Goal: Information Seeking & Learning: Learn about a topic

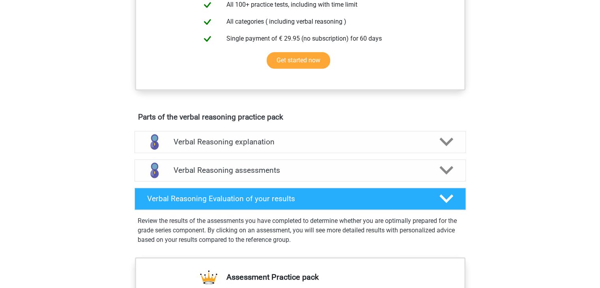
scroll to position [315, 0]
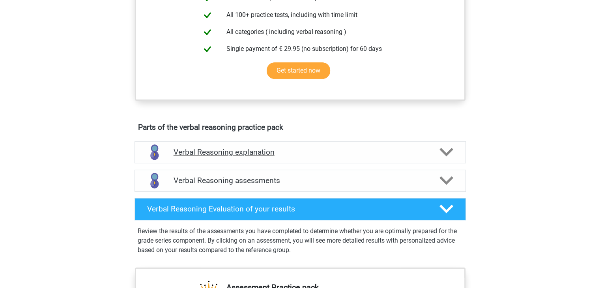
click at [438, 157] on div at bounding box center [445, 152] width 26 height 14
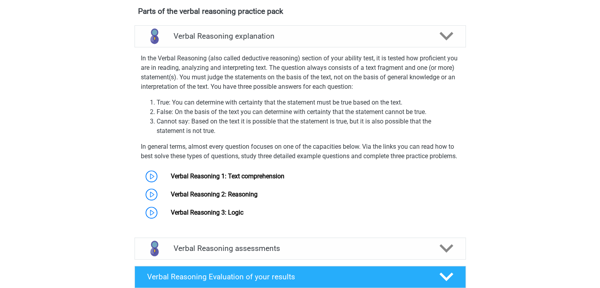
scroll to position [429, 0]
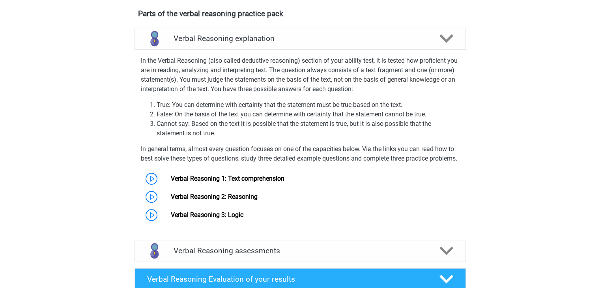
click at [219, 136] on li "Cannot say: Based on the text it is possible that the statement is true, but it…" at bounding box center [308, 128] width 303 height 19
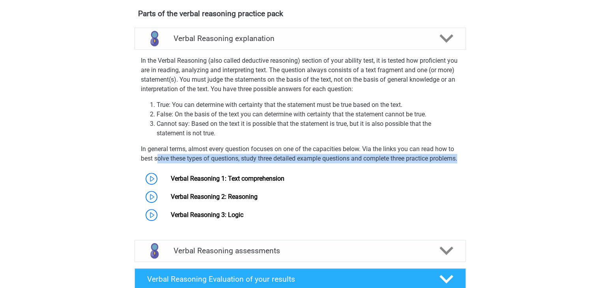
drag, startPoint x: 168, startPoint y: 177, endPoint x: 156, endPoint y: 171, distance: 13.4
click at [156, 163] on p "In general terms, almost every question focuses on one of the capacities below.…" at bounding box center [300, 153] width 319 height 19
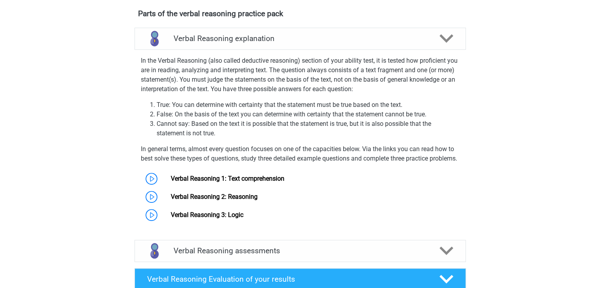
click at [195, 149] on div "In the Verbal Reasoning (also called deductive reasoning) section of your abili…" at bounding box center [300, 138] width 338 height 171
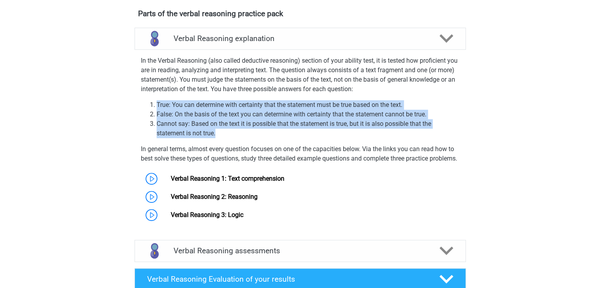
drag, startPoint x: 216, startPoint y: 142, endPoint x: 147, endPoint y: 112, distance: 75.8
click at [147, 112] on ol "True: You can determine with certainty that the statement must be true based on…" at bounding box center [300, 119] width 319 height 38
copy ol "True: You can determine with certainty that the statement must be true based on…"
click at [90, 114] on div "Register Nederlands English" at bounding box center [300, 142] width 600 height 1142
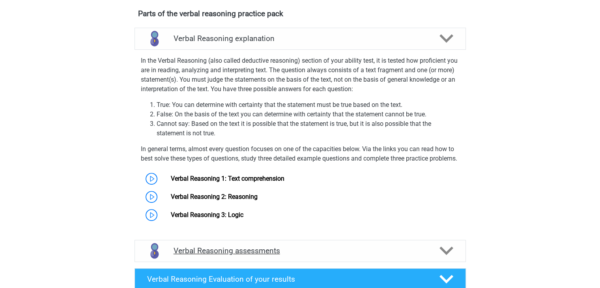
click at [316, 255] on h4 "Verbal Reasoning assessments" at bounding box center [300, 250] width 253 height 9
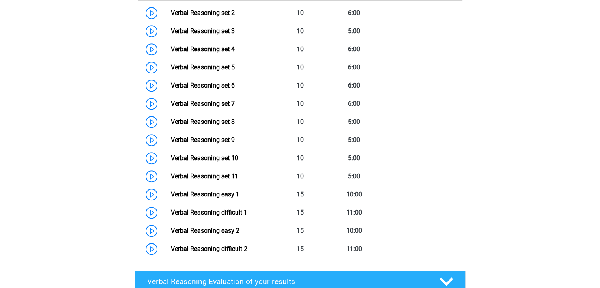
scroll to position [758, 0]
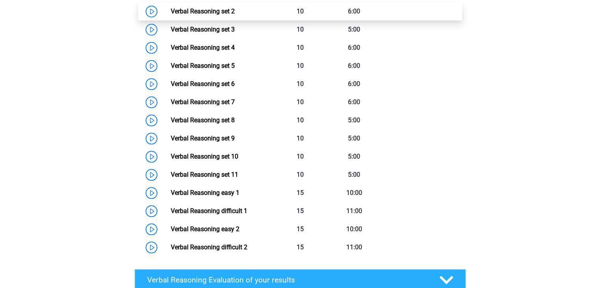
click at [171, 15] on link "Verbal Reasoning set 2" at bounding box center [203, 10] width 64 height 7
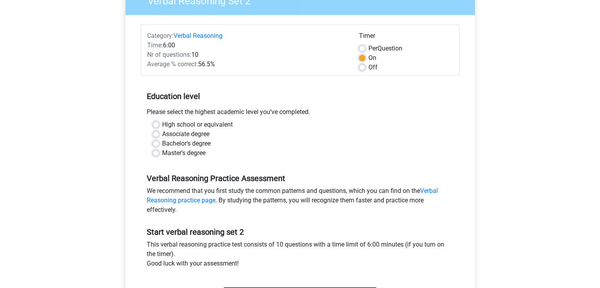
scroll to position [119, 0]
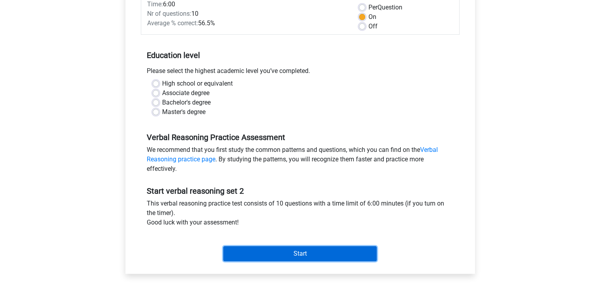
click at [286, 257] on input "Start" at bounding box center [299, 253] width 153 height 15
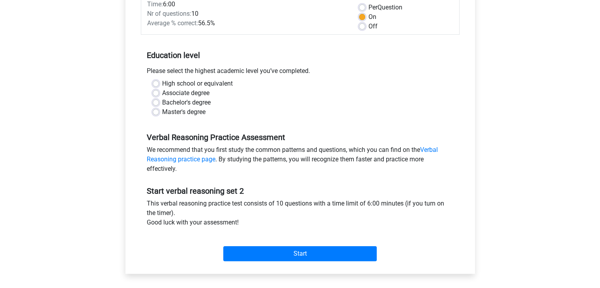
click at [162, 81] on label "High school or equivalent" at bounding box center [197, 83] width 71 height 9
click at [156, 81] on input "High school or equivalent" at bounding box center [156, 83] width 6 height 8
radio input "true"
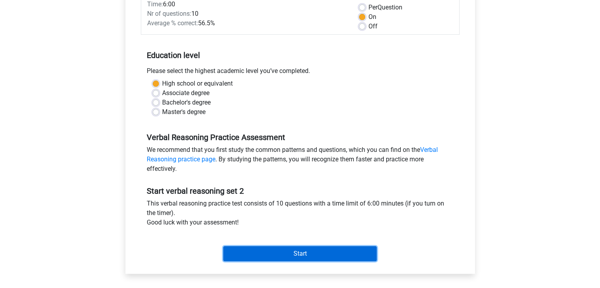
click at [302, 251] on input "Start" at bounding box center [299, 253] width 153 height 15
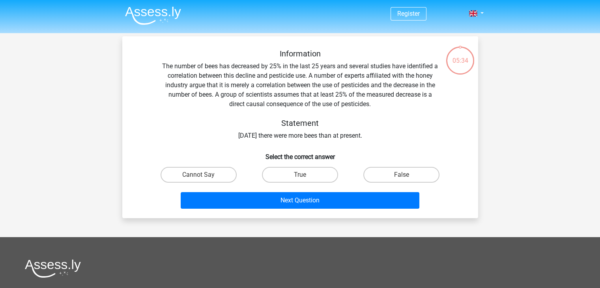
click at [312, 167] on div "True" at bounding box center [299, 175] width 101 height 22
click at [308, 187] on div "Next Question" at bounding box center [300, 199] width 331 height 26
click at [306, 176] on label "True" at bounding box center [300, 175] width 76 height 16
click at [305, 176] on input "True" at bounding box center [302, 177] width 5 height 5
radio input "true"
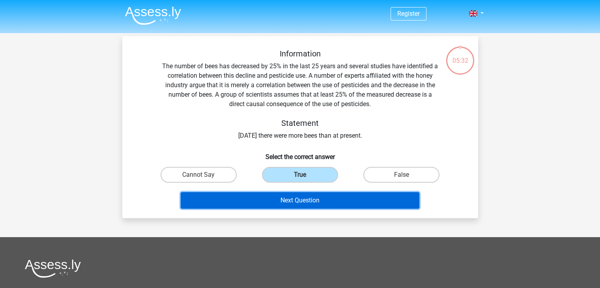
click at [306, 202] on button "Next Question" at bounding box center [300, 200] width 239 height 17
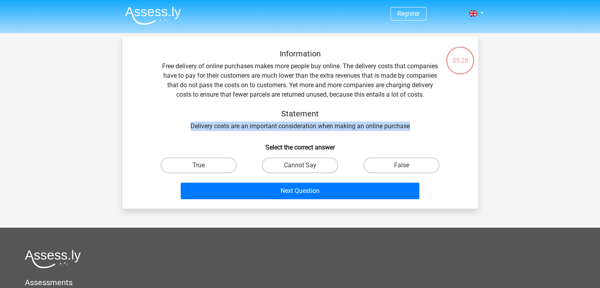
drag, startPoint x: 189, startPoint y: 126, endPoint x: 415, endPoint y: 125, distance: 225.3
click at [415, 125] on div "Information Free delivery of online purchases makes more people buy online. The…" at bounding box center [300, 90] width 331 height 82
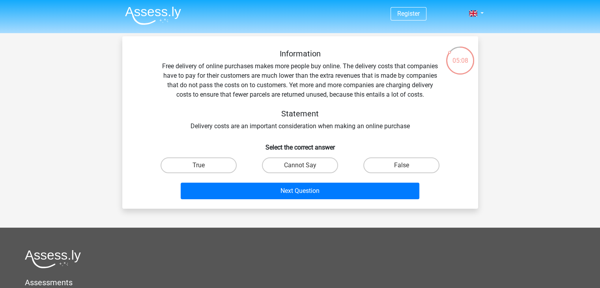
click at [333, 131] on div "Information Free delivery of online purchases makes more people buy online. The…" at bounding box center [300, 125] width 350 height 153
click at [324, 169] on label "Cannot Say" at bounding box center [300, 165] width 76 height 16
click at [305, 169] on input "Cannot Say" at bounding box center [302, 167] width 5 height 5
radio input "true"
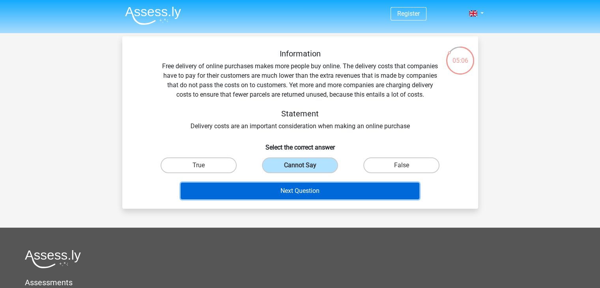
click at [322, 189] on button "Next Question" at bounding box center [300, 191] width 239 height 17
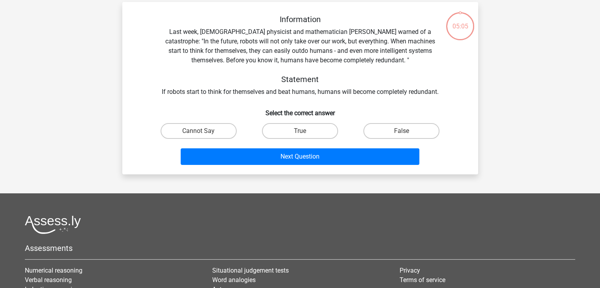
scroll to position [36, 0]
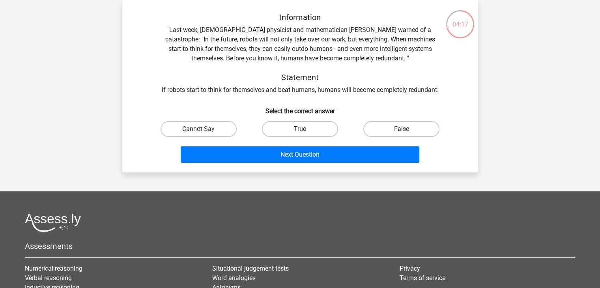
click at [286, 129] on label "True" at bounding box center [300, 129] width 76 height 16
click at [300, 129] on input "True" at bounding box center [302, 131] width 5 height 5
radio input "true"
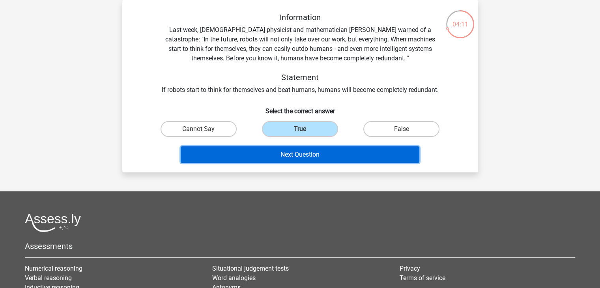
click at [292, 157] on button "Next Question" at bounding box center [300, 154] width 239 height 17
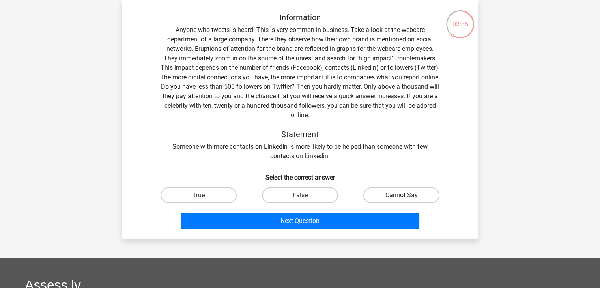
click at [410, 200] on label "Cannot Say" at bounding box center [401, 195] width 76 height 16
click at [407, 200] on input "Cannot Say" at bounding box center [404, 197] width 5 height 5
radio input "true"
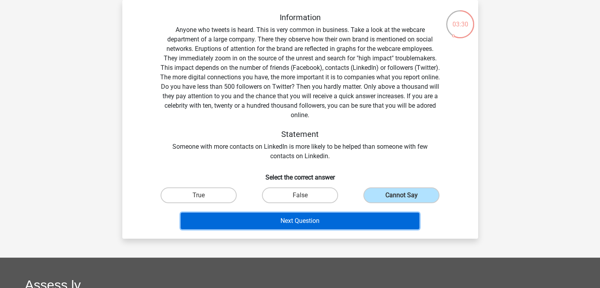
click at [327, 217] on button "Next Question" at bounding box center [300, 221] width 239 height 17
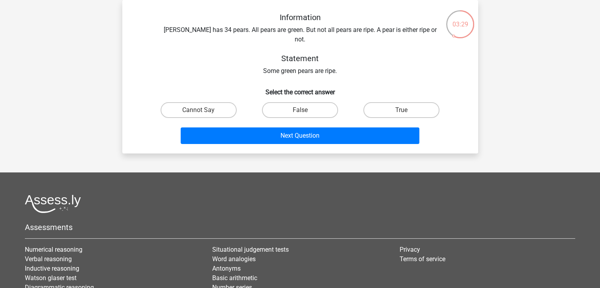
scroll to position [0, 0]
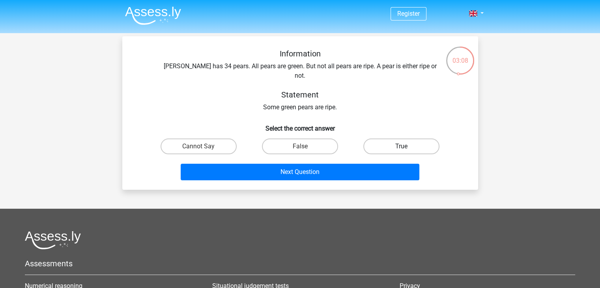
click at [388, 141] on label "True" at bounding box center [401, 147] width 76 height 16
click at [402, 146] on input "True" at bounding box center [404, 148] width 5 height 5
radio input "true"
click at [331, 178] on div "Information Peter has 34 pears. All pears are green. But not all pears are ripe…" at bounding box center [300, 112] width 356 height 153
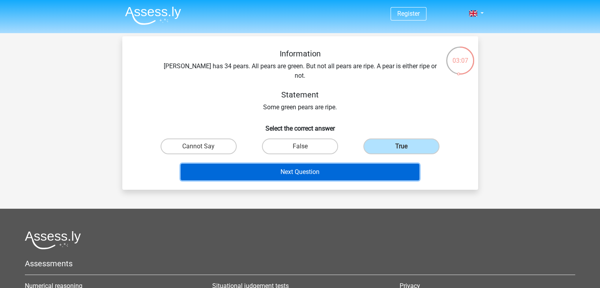
click at [331, 170] on button "Next Question" at bounding box center [300, 172] width 239 height 17
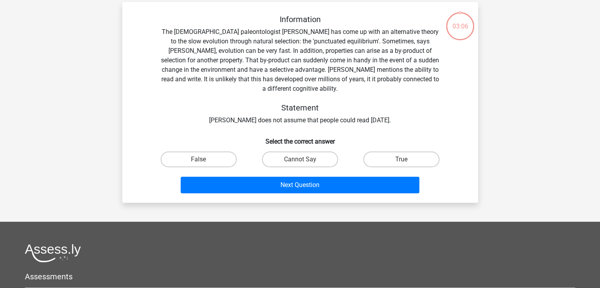
scroll to position [36, 0]
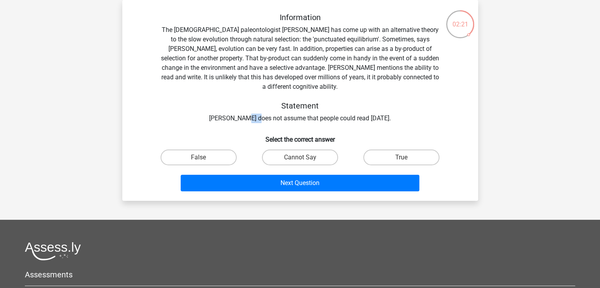
drag, startPoint x: 241, startPoint y: 109, endPoint x: 251, endPoint y: 110, distance: 9.9
click at [251, 110] on div "Information The American paleontologist Stephen Jay Gould has come up with an a…" at bounding box center [300, 68] width 331 height 110
click at [291, 116] on div "Information The American paleontologist Stephen Jay Gould has come up with an a…" at bounding box center [300, 104] width 350 height 182
click at [365, 150] on label "True" at bounding box center [401, 158] width 76 height 16
click at [402, 157] on input "True" at bounding box center [404, 159] width 5 height 5
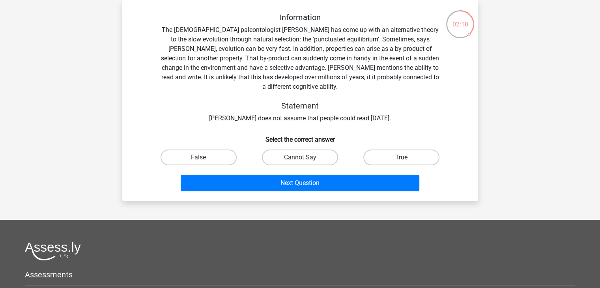
radio input "true"
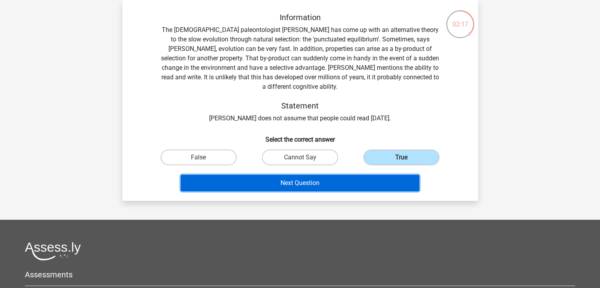
click at [345, 175] on button "Next Question" at bounding box center [300, 183] width 239 height 17
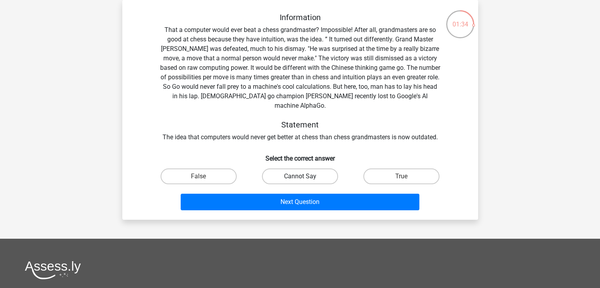
click at [279, 173] on label "Cannot Say" at bounding box center [300, 176] width 76 height 16
click at [300, 176] on input "Cannot Say" at bounding box center [302, 178] width 5 height 5
radio input "true"
click at [215, 169] on label "False" at bounding box center [199, 176] width 76 height 16
click at [204, 176] on input "False" at bounding box center [200, 178] width 5 height 5
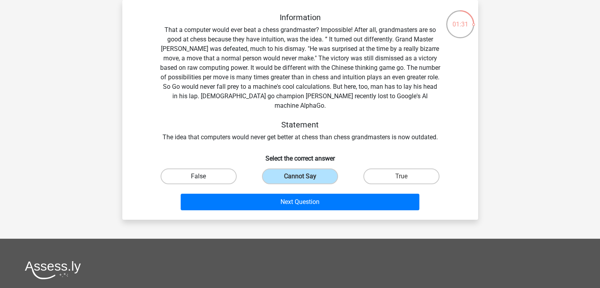
radio input "true"
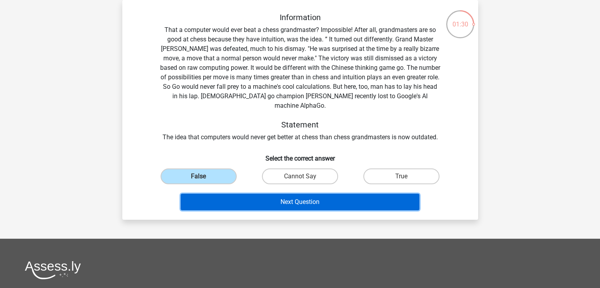
click at [276, 194] on button "Next Question" at bounding box center [300, 202] width 239 height 17
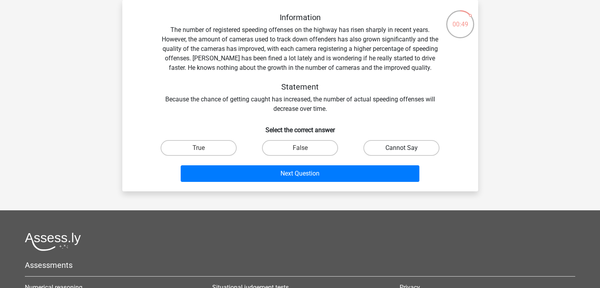
click at [393, 149] on label "Cannot Say" at bounding box center [401, 148] width 76 height 16
click at [402, 149] on input "Cannot Say" at bounding box center [404, 150] width 5 height 5
radio input "true"
click at [360, 164] on div "Next Question" at bounding box center [300, 172] width 331 height 26
click at [319, 193] on div "Register Nederlands English" at bounding box center [300, 191] width 600 height 455
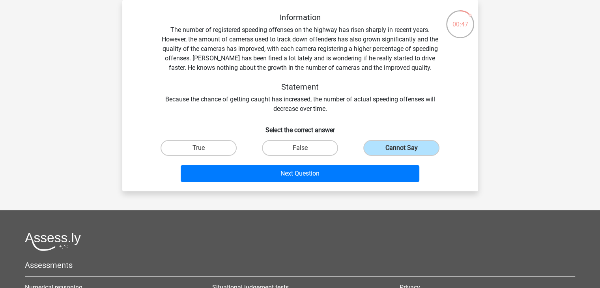
click at [315, 183] on div "Next Question" at bounding box center [300, 175] width 305 height 20
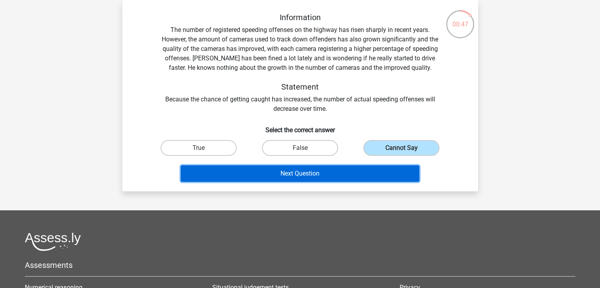
click at [313, 177] on button "Next Question" at bounding box center [300, 173] width 239 height 17
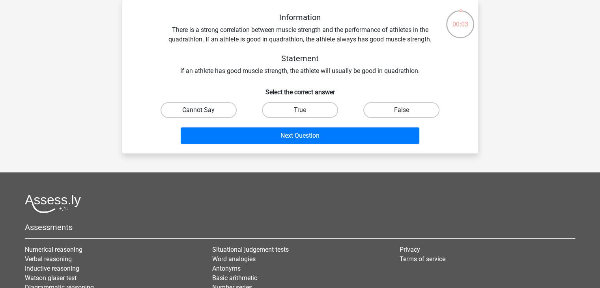
click at [190, 113] on label "Cannot Say" at bounding box center [199, 110] width 76 height 16
click at [198, 113] on input "Cannot Say" at bounding box center [200, 112] width 5 height 5
radio input "true"
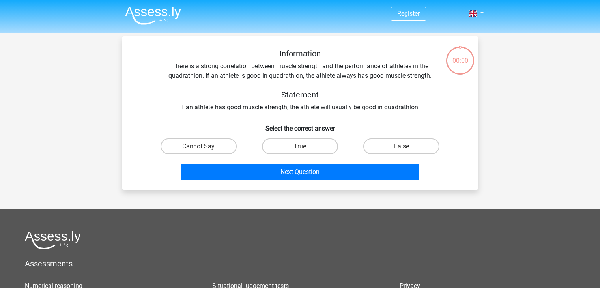
scroll to position [36, 0]
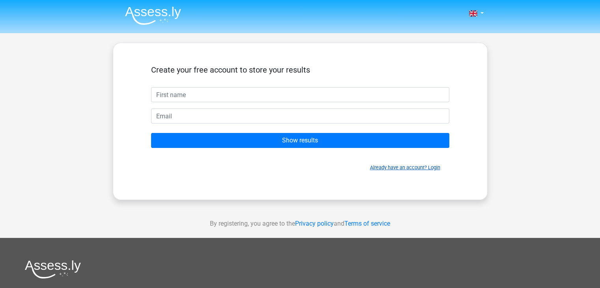
click at [400, 166] on link "Already have an account? Login" at bounding box center [405, 168] width 70 height 6
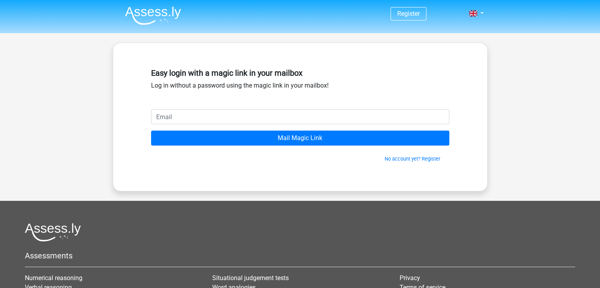
click at [226, 120] on input "email" at bounding box center [300, 116] width 298 height 15
type input "[EMAIL_ADDRESS][DOMAIN_NAME]"
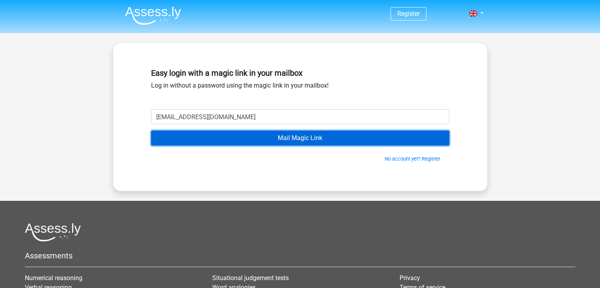
click at [243, 140] on input "Mail Magic Link" at bounding box center [300, 138] width 298 height 15
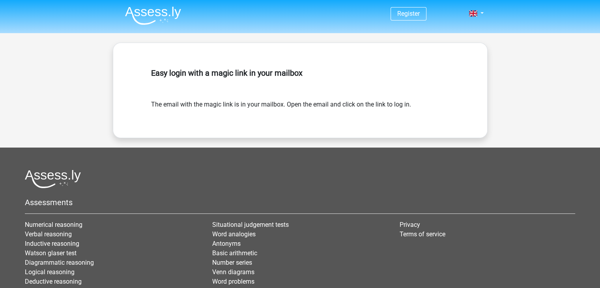
click at [294, 69] on h5 "Easy login with a magic link in your mailbox" at bounding box center [300, 72] width 298 height 9
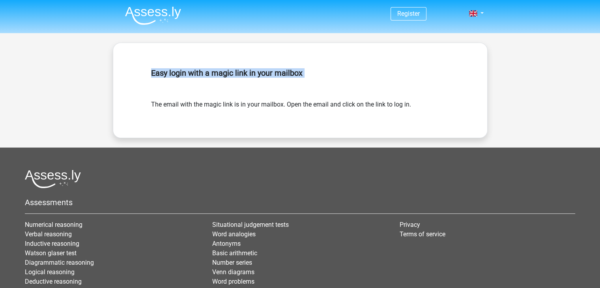
click at [294, 69] on h5 "Easy login with a magic link in your mailbox" at bounding box center [300, 72] width 298 height 9
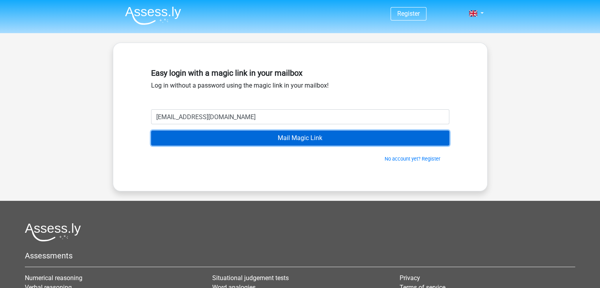
click at [379, 140] on input "Mail Magic Link" at bounding box center [300, 138] width 298 height 15
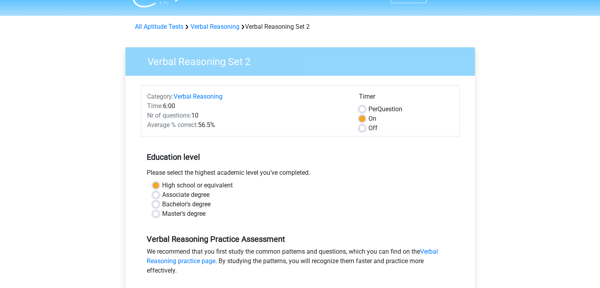
scroll to position [16, 0]
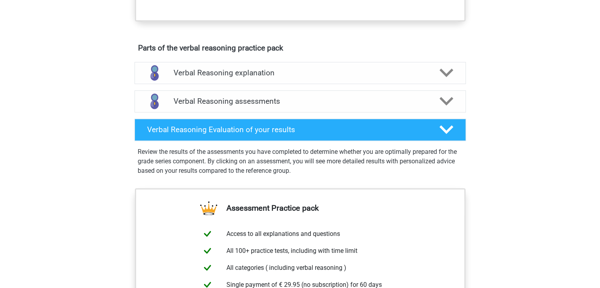
scroll to position [461, 0]
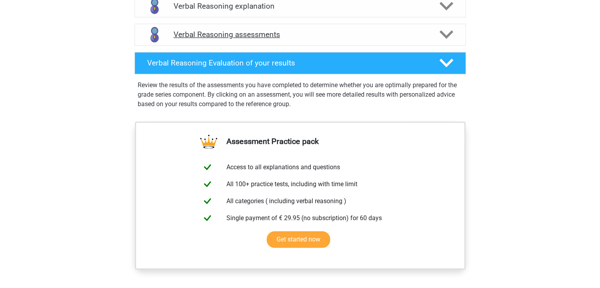
click at [445, 40] on icon at bounding box center [447, 35] width 14 height 14
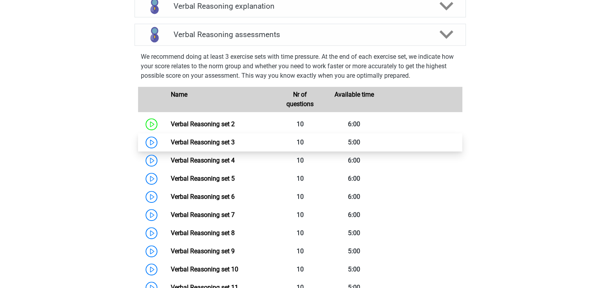
click at [171, 146] on link "Verbal Reasoning set 3" at bounding box center [203, 142] width 64 height 7
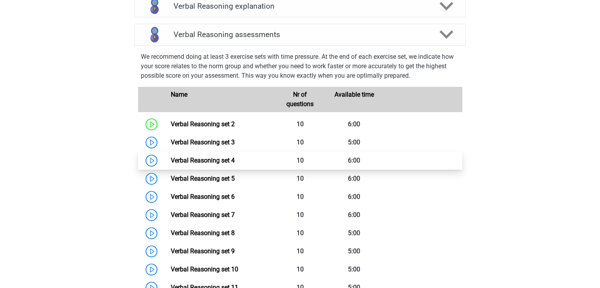
click at [174, 163] on link "Verbal Reasoning set 4" at bounding box center [203, 160] width 64 height 7
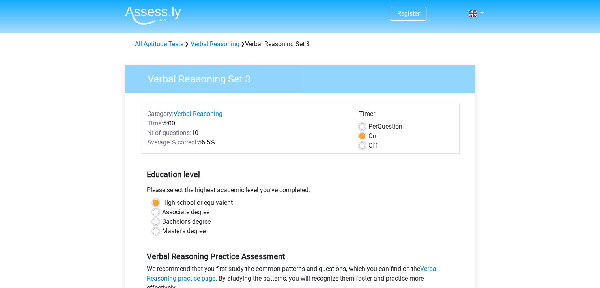
click at [367, 146] on div "Off" at bounding box center [406, 145] width 94 height 9
click at [366, 146] on div "Off" at bounding box center [406, 145] width 94 height 9
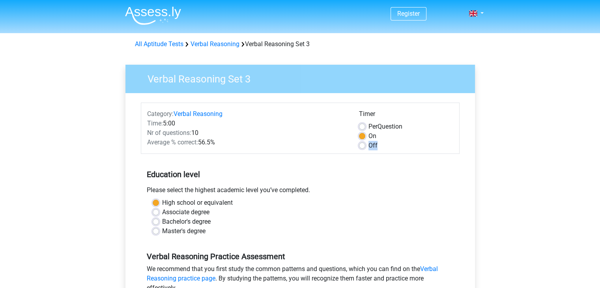
click at [369, 146] on label "Off" at bounding box center [373, 145] width 9 height 9
click at [365, 146] on input "Off" at bounding box center [362, 145] width 6 height 8
radio input "true"
drag, startPoint x: 596, startPoint y: 58, endPoint x: 597, endPoint y: 65, distance: 7.2
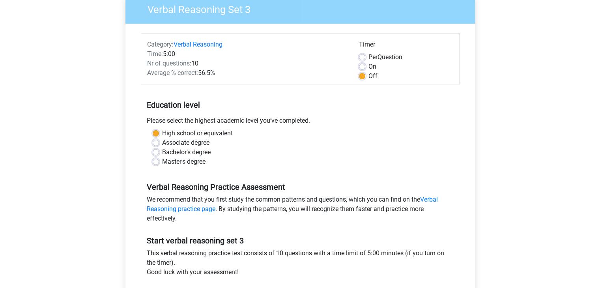
scroll to position [149, 0]
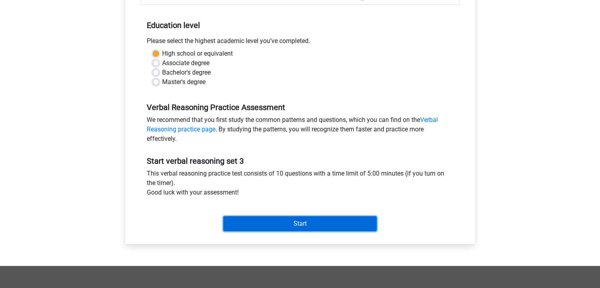
click at [260, 220] on input "Start" at bounding box center [299, 223] width 153 height 15
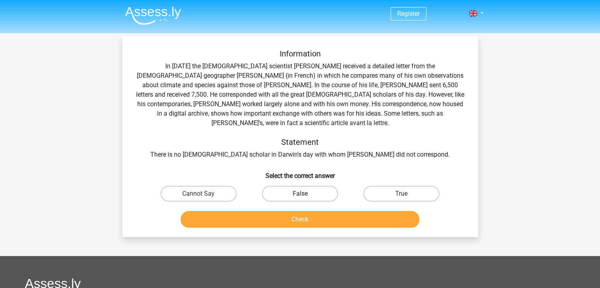
click at [289, 186] on label "False" at bounding box center [300, 194] width 76 height 16
click at [300, 194] on input "False" at bounding box center [302, 196] width 5 height 5
radio input "true"
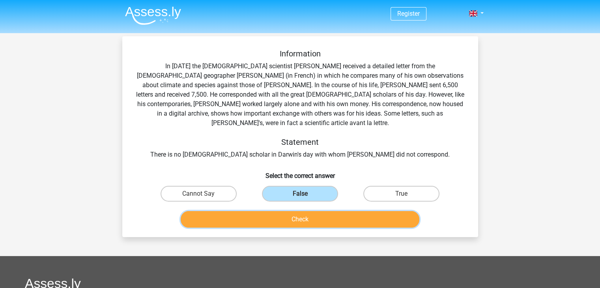
click at [329, 214] on button "Check" at bounding box center [300, 219] width 239 height 17
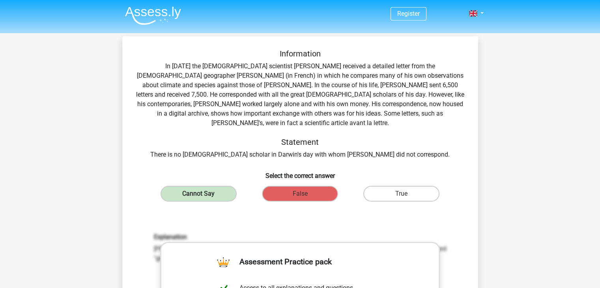
drag, startPoint x: 209, startPoint y: 180, endPoint x: 455, endPoint y: 133, distance: 250.4
click at [455, 137] on h5 "Statement" at bounding box center [300, 141] width 331 height 9
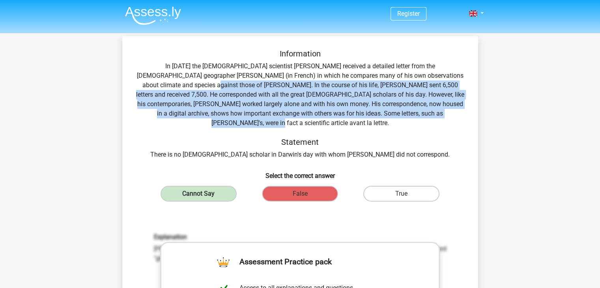
drag, startPoint x: 598, startPoint y: 77, endPoint x: 603, endPoint y: 114, distance: 37.7
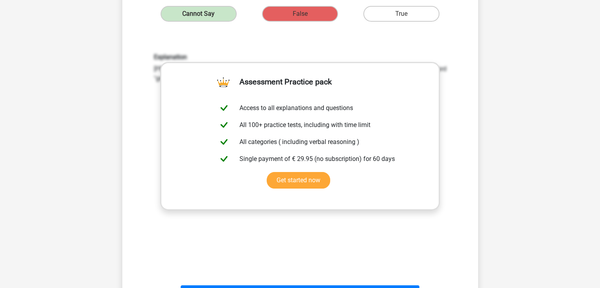
scroll to position [206, 0]
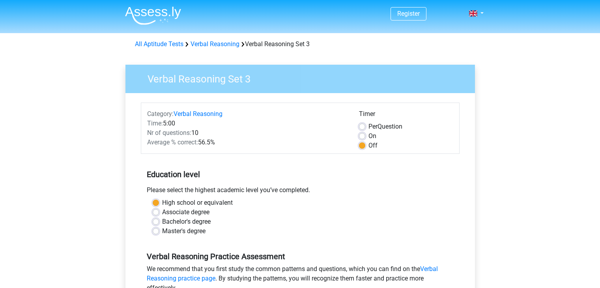
scroll to position [149, 0]
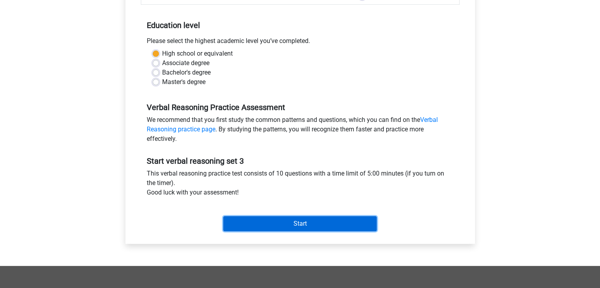
drag, startPoint x: 332, startPoint y: 229, endPoint x: 289, endPoint y: 225, distance: 43.3
click at [289, 225] on input "Start" at bounding box center [299, 223] width 153 height 15
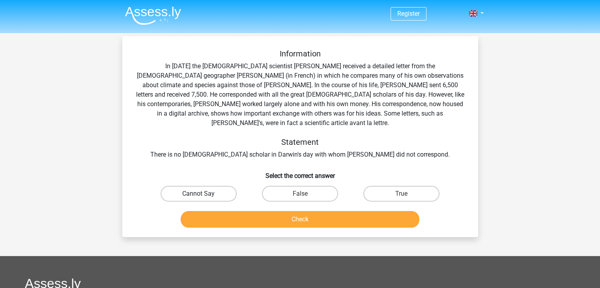
click at [219, 186] on label "Cannot Say" at bounding box center [199, 194] width 76 height 16
click at [204, 194] on input "Cannot Say" at bounding box center [200, 196] width 5 height 5
radio input "true"
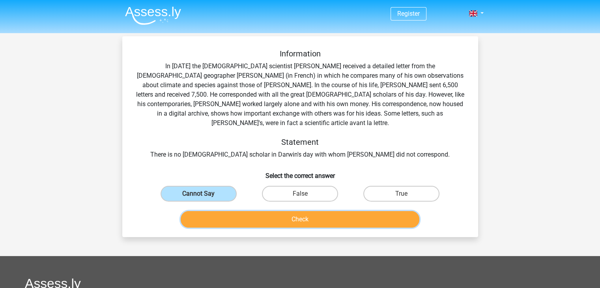
click at [240, 211] on button "Check" at bounding box center [300, 219] width 239 height 17
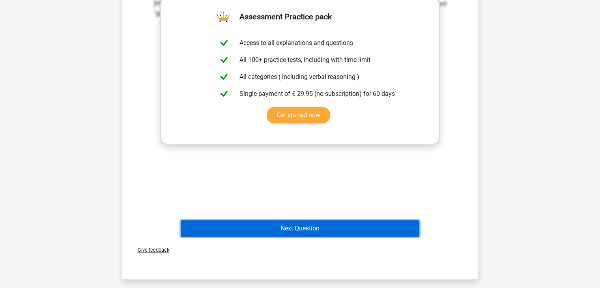
click at [290, 220] on button "Next Question" at bounding box center [300, 228] width 239 height 17
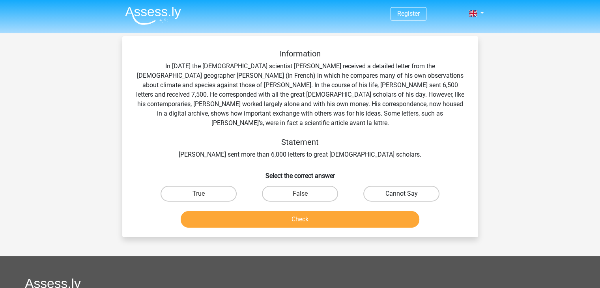
click at [380, 187] on label "Cannot Say" at bounding box center [401, 194] width 76 height 16
click at [402, 194] on input "Cannot Say" at bounding box center [404, 196] width 5 height 5
radio input "true"
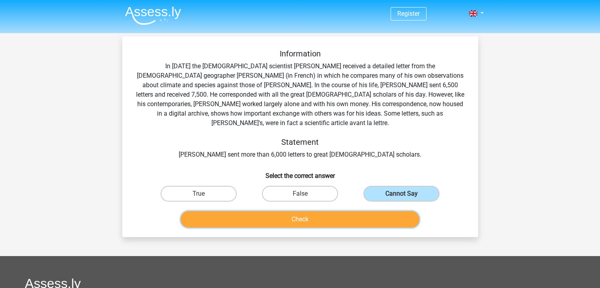
click at [339, 211] on button "Check" at bounding box center [300, 219] width 239 height 17
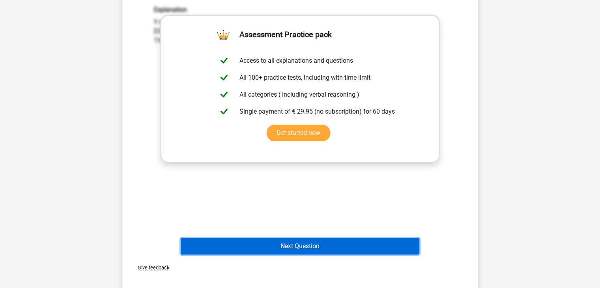
click at [298, 238] on button "Next Question" at bounding box center [300, 246] width 239 height 17
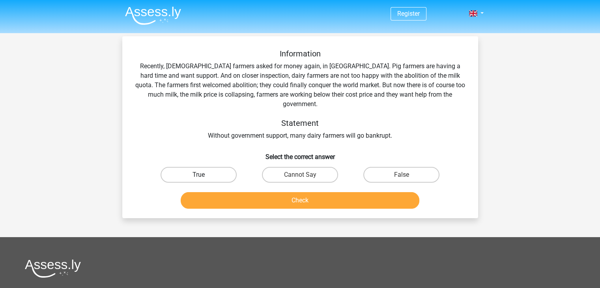
click at [215, 167] on label "True" at bounding box center [199, 175] width 76 height 16
click at [204, 175] on input "True" at bounding box center [200, 177] width 5 height 5
radio input "true"
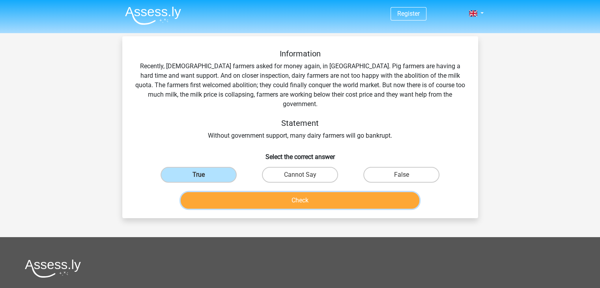
click at [284, 192] on button "Check" at bounding box center [300, 200] width 239 height 17
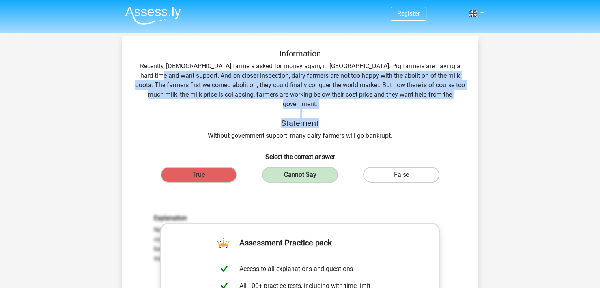
drag, startPoint x: 599, startPoint y: 65, endPoint x: 588, endPoint y: 114, distance: 50.0
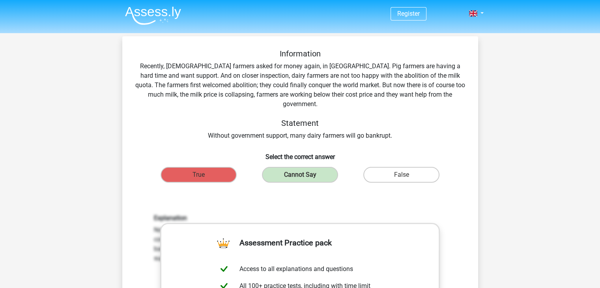
scroll to position [284, 0]
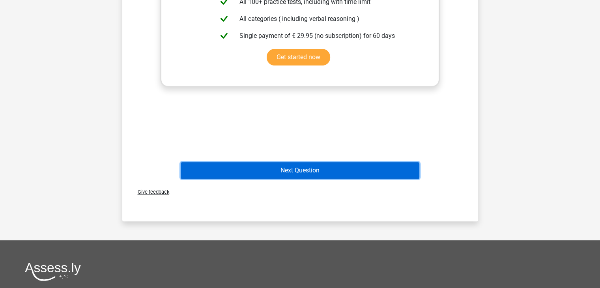
click at [352, 162] on button "Next Question" at bounding box center [300, 170] width 239 height 17
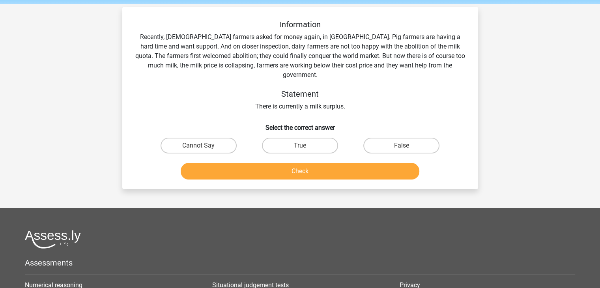
scroll to position [19, 0]
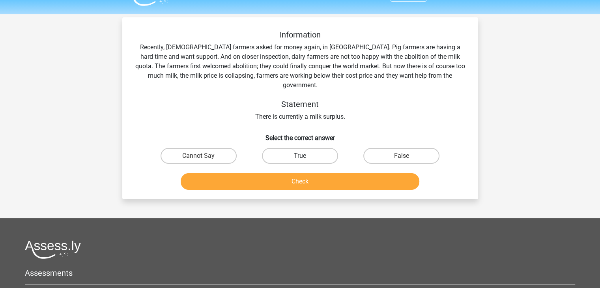
click at [280, 151] on label "True" at bounding box center [300, 156] width 76 height 16
click at [300, 156] on input "True" at bounding box center [302, 158] width 5 height 5
radio input "true"
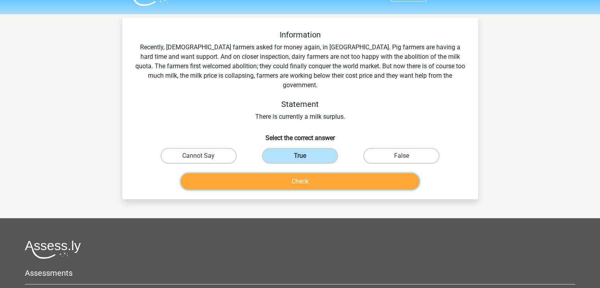
click at [285, 173] on button "Check" at bounding box center [300, 181] width 239 height 17
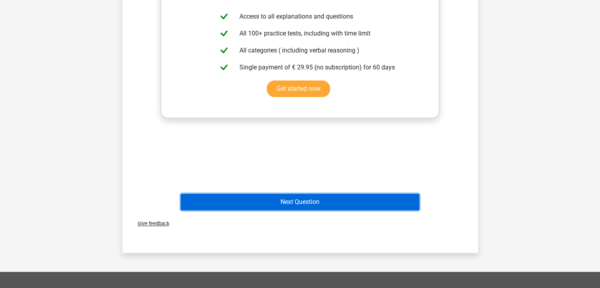
click at [361, 194] on button "Next Question" at bounding box center [300, 202] width 239 height 17
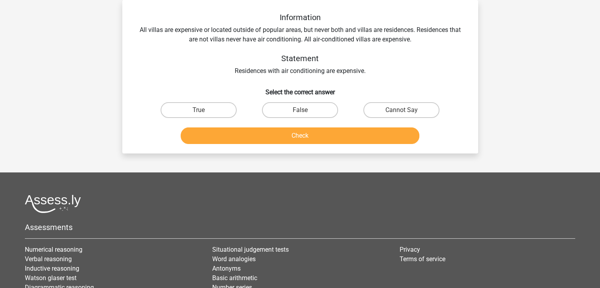
scroll to position [0, 0]
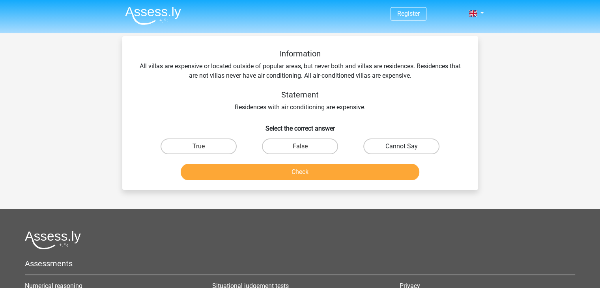
click at [389, 149] on label "Cannot Say" at bounding box center [401, 147] width 76 height 16
click at [402, 149] on input "Cannot Say" at bounding box center [404, 148] width 5 height 5
radio input "true"
click at [369, 168] on button "Check" at bounding box center [300, 172] width 239 height 17
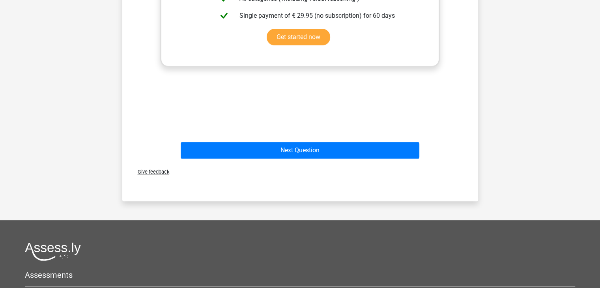
scroll to position [283, 0]
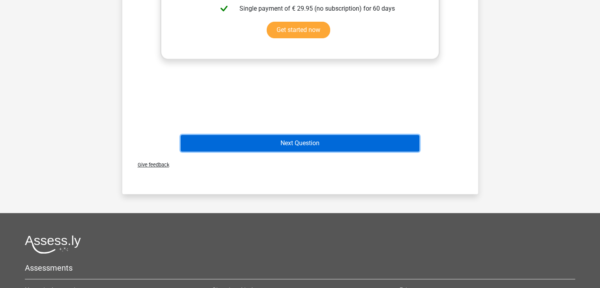
click at [347, 144] on button "Next Question" at bounding box center [300, 143] width 239 height 17
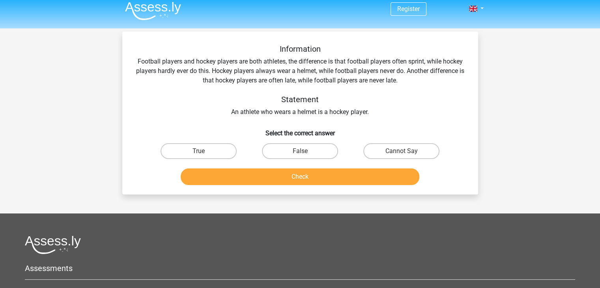
scroll to position [0, 0]
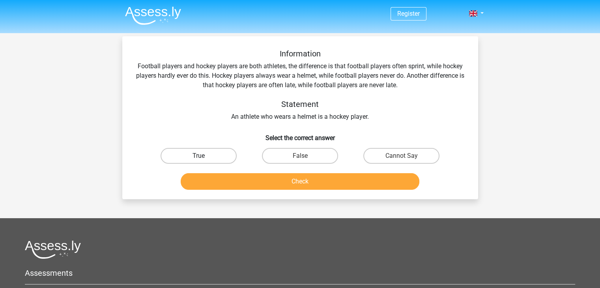
click at [218, 149] on label "True" at bounding box center [199, 156] width 76 height 16
click at [204, 156] on input "True" at bounding box center [200, 158] width 5 height 5
radio input "true"
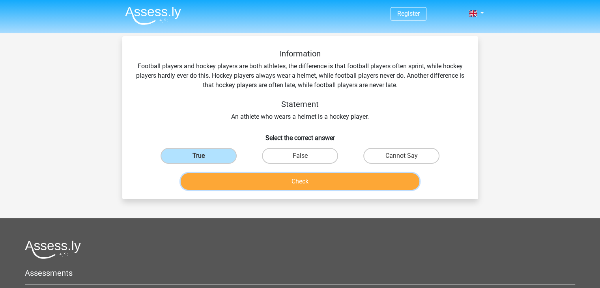
click at [239, 176] on button "Check" at bounding box center [300, 181] width 239 height 17
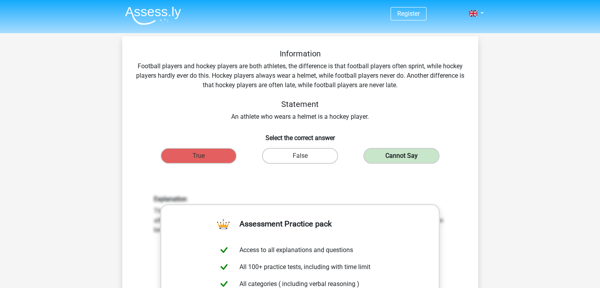
click at [404, 153] on label "Cannot Say" at bounding box center [401, 156] width 76 height 16
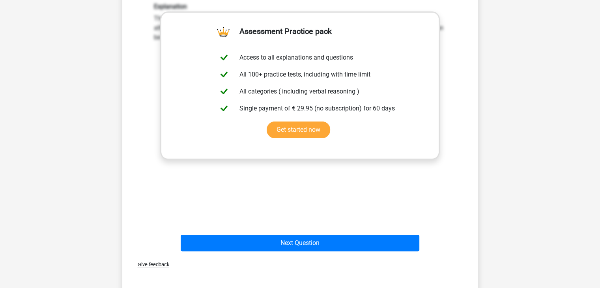
scroll to position [207, 0]
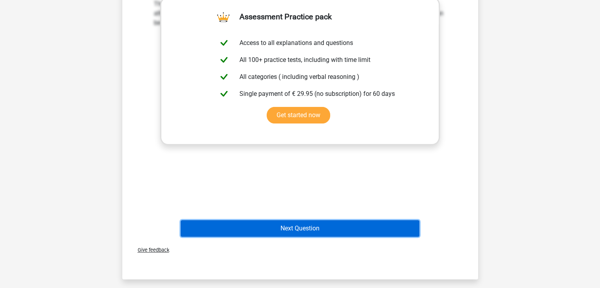
click at [316, 234] on button "Next Question" at bounding box center [300, 228] width 239 height 17
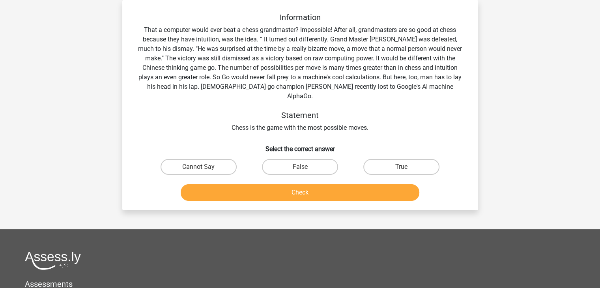
scroll to position [4, 0]
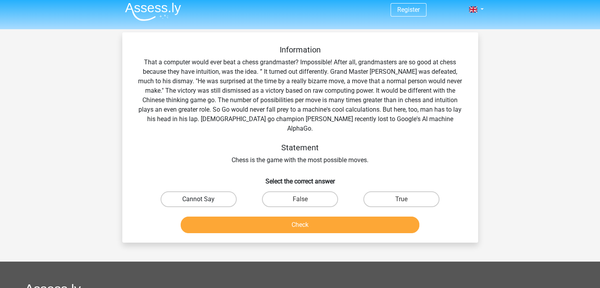
click at [188, 191] on label "Cannot Say" at bounding box center [199, 199] width 76 height 16
click at [198, 199] on input "Cannot Say" at bounding box center [200, 201] width 5 height 5
radio input "true"
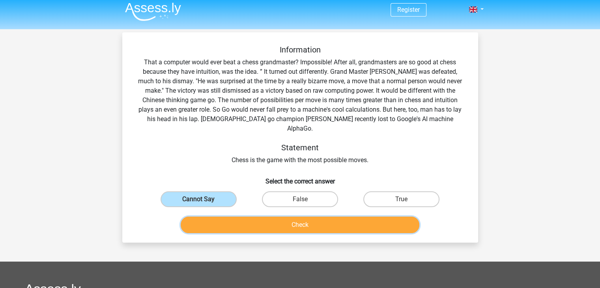
click at [229, 217] on button "Check" at bounding box center [300, 225] width 239 height 17
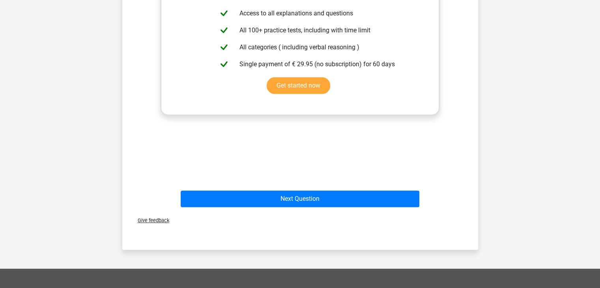
scroll to position [283, 0]
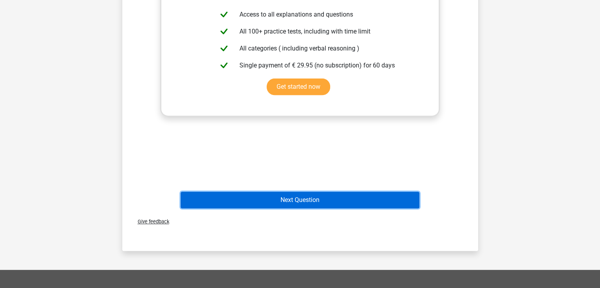
click at [401, 192] on button "Next Question" at bounding box center [300, 200] width 239 height 17
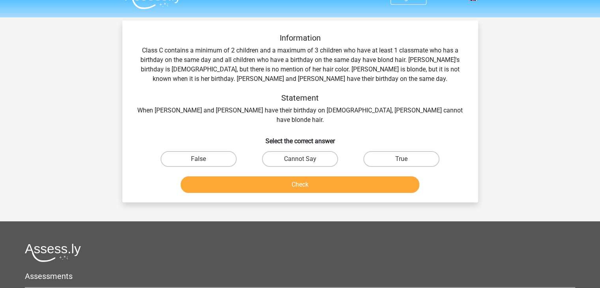
scroll to position [11, 0]
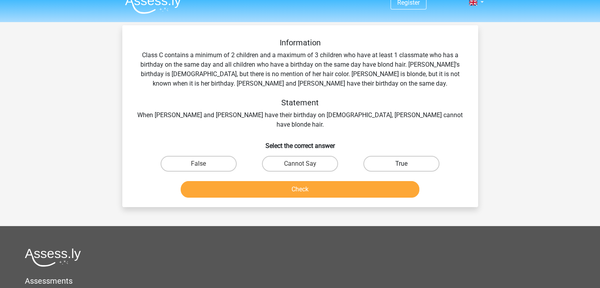
click at [401, 156] on label "True" at bounding box center [401, 164] width 76 height 16
click at [402, 164] on input "True" at bounding box center [404, 166] width 5 height 5
radio input "true"
click at [275, 156] on label "Cannot Say" at bounding box center [300, 164] width 76 height 16
click at [300, 164] on input "Cannot Say" at bounding box center [302, 166] width 5 height 5
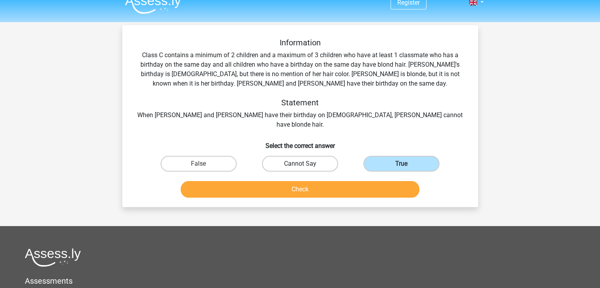
radio input "true"
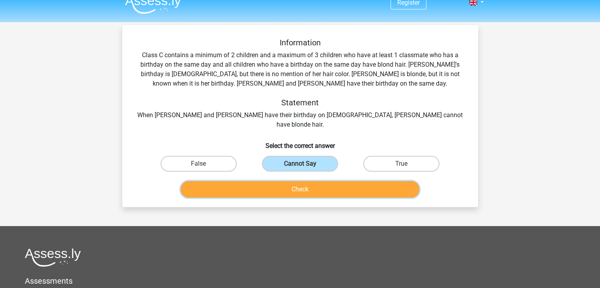
click at [298, 186] on button "Check" at bounding box center [300, 189] width 239 height 17
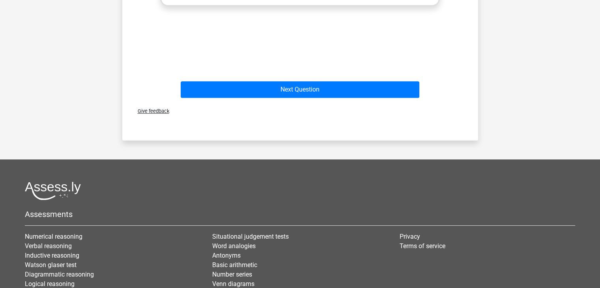
scroll to position [409, 0]
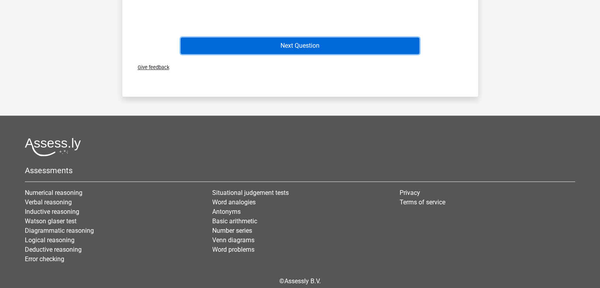
click at [339, 40] on button "Next Question" at bounding box center [300, 45] width 239 height 17
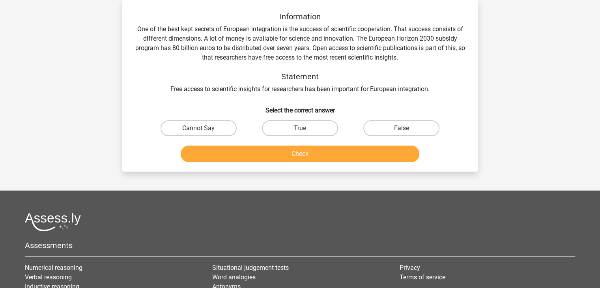
scroll to position [36, 0]
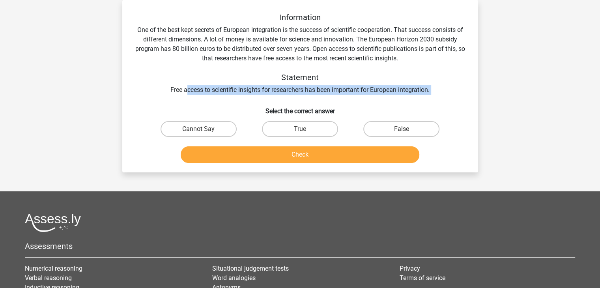
drag, startPoint x: 164, startPoint y: 96, endPoint x: 184, endPoint y: 87, distance: 22.1
click at [184, 87] on div "Information One of the best kept secrets of European integration is the success…" at bounding box center [300, 89] width 350 height 153
click at [156, 96] on div "Information One of the best kept secrets of European integration is the success…" at bounding box center [300, 89] width 350 height 153
drag, startPoint x: 168, startPoint y: 89, endPoint x: 444, endPoint y: 98, distance: 275.6
click at [444, 98] on div "Information One of the best kept secrets of European integration is the success…" at bounding box center [300, 89] width 350 height 153
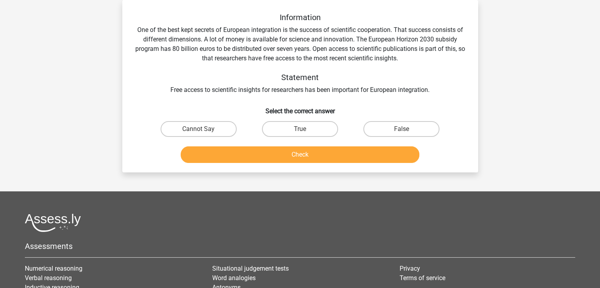
click at [310, 116] on div "Information One of the best kept secrets of European integration is the success…" at bounding box center [300, 89] width 350 height 153
click at [221, 133] on label "Cannot Say" at bounding box center [199, 129] width 76 height 16
click at [204, 133] on input "Cannot Say" at bounding box center [200, 131] width 5 height 5
radio input "true"
click at [267, 167] on div "Information One of the best kept secrets of European integration is the success…" at bounding box center [300, 86] width 356 height 172
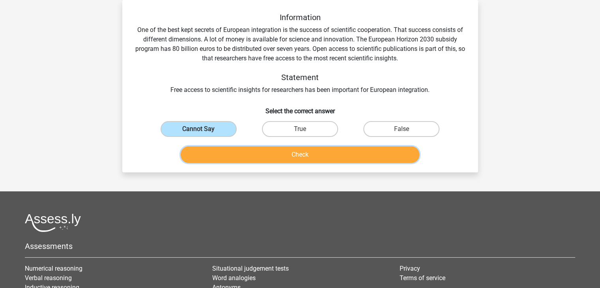
click at [267, 158] on button "Check" at bounding box center [300, 154] width 239 height 17
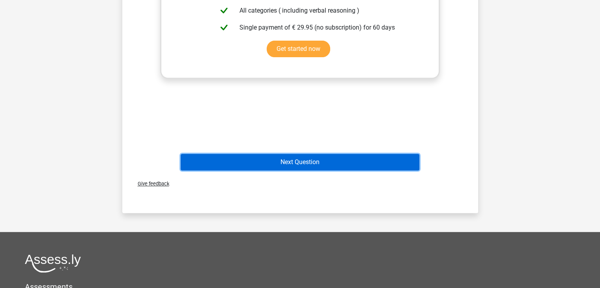
click at [389, 161] on button "Next Question" at bounding box center [300, 162] width 239 height 17
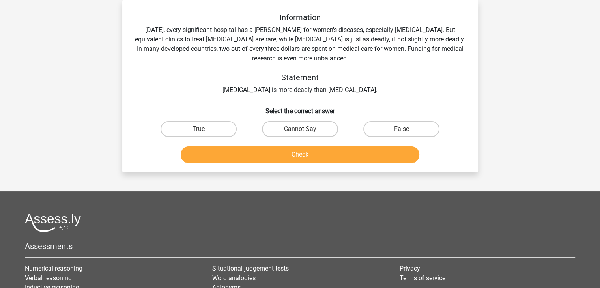
scroll to position [0, 0]
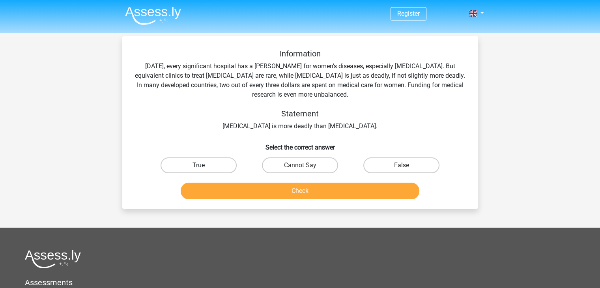
click at [198, 160] on label "True" at bounding box center [199, 165] width 76 height 16
click at [198, 165] on input "True" at bounding box center [200, 167] width 5 height 5
radio input "true"
click at [275, 196] on button "Check" at bounding box center [300, 191] width 239 height 17
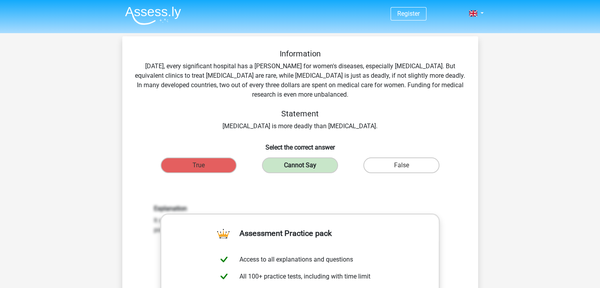
click at [308, 159] on label "Cannot Say" at bounding box center [300, 165] width 76 height 16
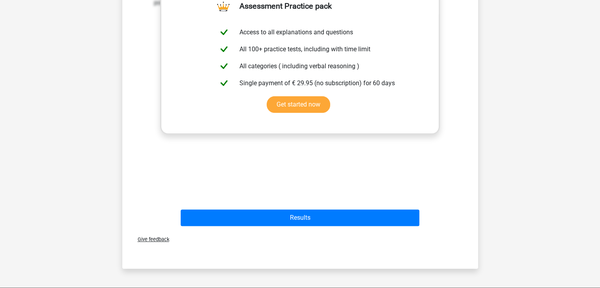
scroll to position [229, 0]
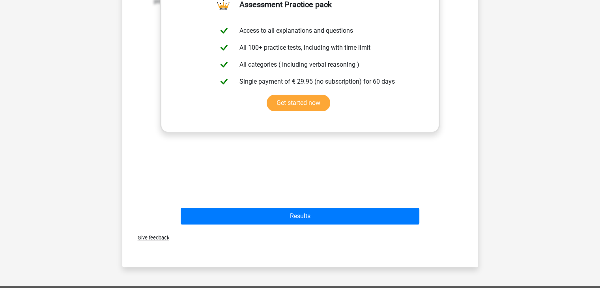
click at [388, 224] on div "Results" at bounding box center [300, 218] width 305 height 20
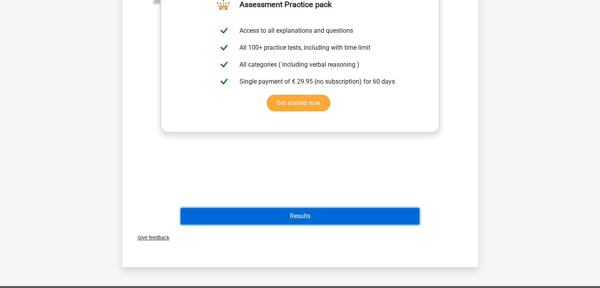
click at [388, 217] on button "Results" at bounding box center [300, 216] width 239 height 17
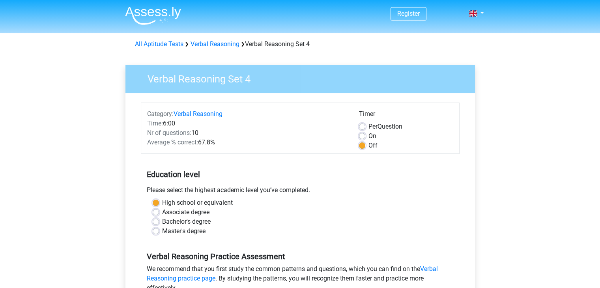
click at [369, 129] on label "Per Question" at bounding box center [386, 126] width 34 height 9
click at [359, 129] on input "Per Question" at bounding box center [362, 126] width 6 height 8
radio input "true"
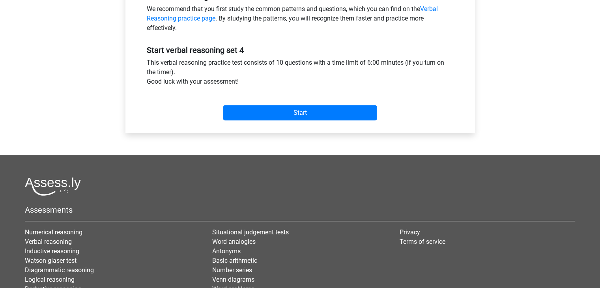
scroll to position [264, 0]
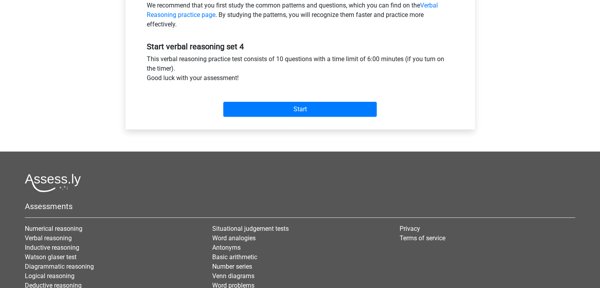
click at [255, 178] on div at bounding box center [300, 183] width 550 height 19
click at [275, 99] on div "Start" at bounding box center [300, 103] width 319 height 28
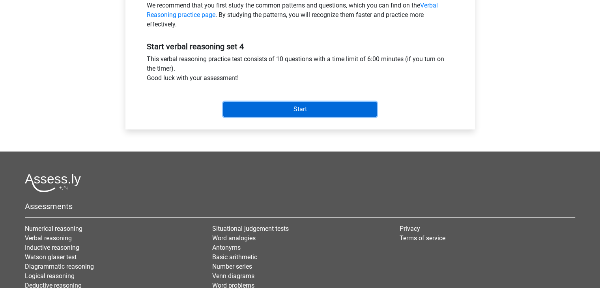
click at [276, 105] on input "Start" at bounding box center [299, 109] width 153 height 15
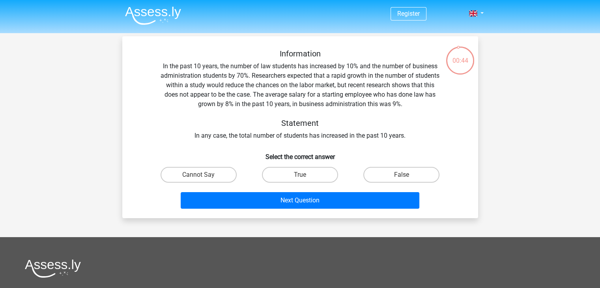
drag, startPoint x: 606, startPoint y: 130, endPoint x: 602, endPoint y: 122, distance: 8.8
click at [600, 122] on html "Register Nederlands English" at bounding box center [300, 222] width 600 height 445
click at [298, 168] on label "True" at bounding box center [300, 175] width 76 height 16
click at [300, 175] on input "True" at bounding box center [302, 177] width 5 height 5
radio input "true"
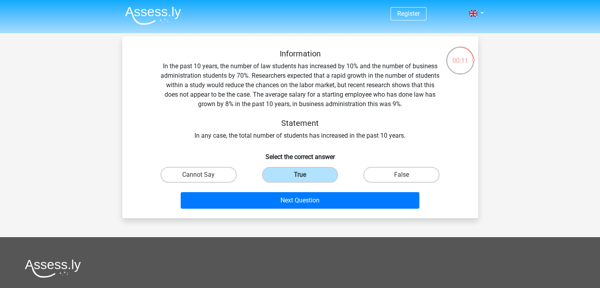
click at [199, 178] on input "Cannot Say" at bounding box center [200, 177] width 5 height 5
radio input "true"
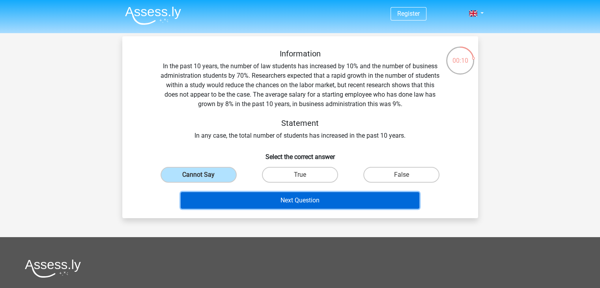
click at [260, 199] on button "Next Question" at bounding box center [300, 200] width 239 height 17
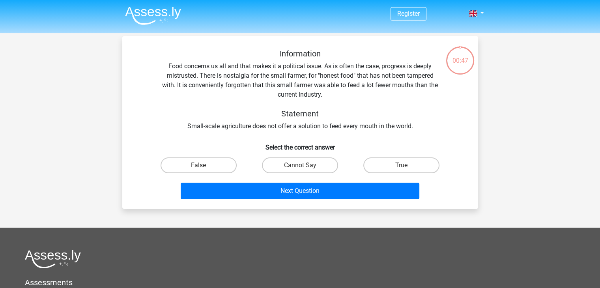
scroll to position [36, 0]
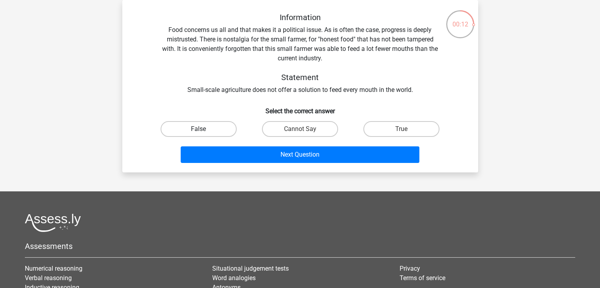
click at [180, 130] on label "False" at bounding box center [199, 129] width 76 height 16
click at [198, 130] on input "False" at bounding box center [200, 131] width 5 height 5
radio input "true"
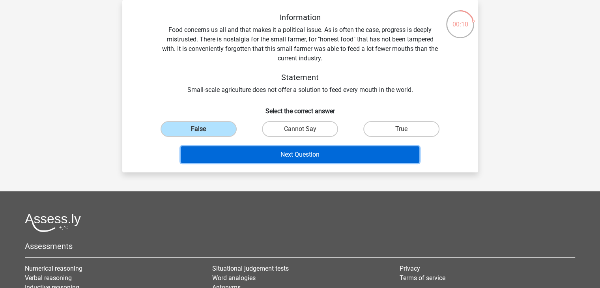
drag, startPoint x: 249, startPoint y: 152, endPoint x: 343, endPoint y: 77, distance: 119.9
click at [343, 77] on div "Information Food concerns us all and that makes it a political issue. As is oft…" at bounding box center [300, 89] width 350 height 153
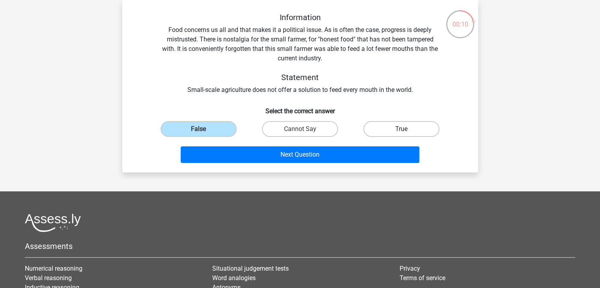
click at [385, 125] on label "True" at bounding box center [401, 129] width 76 height 16
click at [402, 129] on input "True" at bounding box center [404, 131] width 5 height 5
radio input "true"
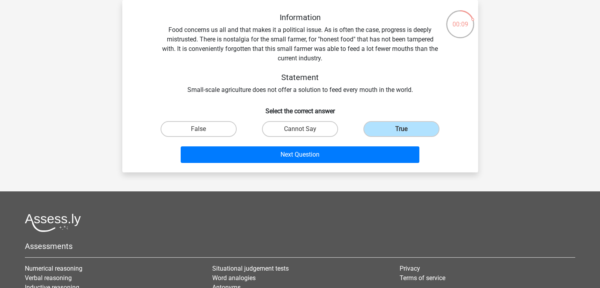
click at [371, 139] on div "True" at bounding box center [401, 129] width 101 height 22
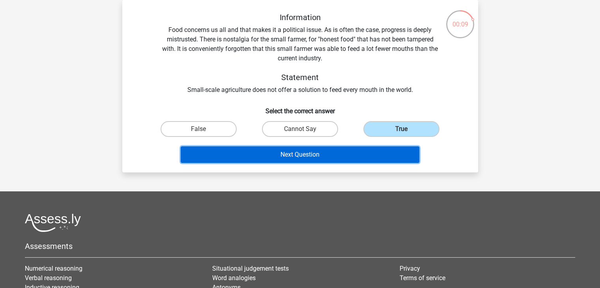
click at [355, 152] on button "Next Question" at bounding box center [300, 154] width 239 height 17
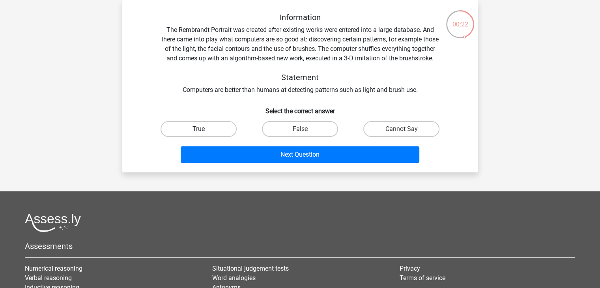
click at [178, 137] on label "True" at bounding box center [199, 129] width 76 height 16
click at [198, 134] on input "True" at bounding box center [200, 131] width 5 height 5
radio input "true"
click at [398, 137] on label "Cannot Say" at bounding box center [401, 129] width 76 height 16
click at [402, 134] on input "Cannot Say" at bounding box center [404, 131] width 5 height 5
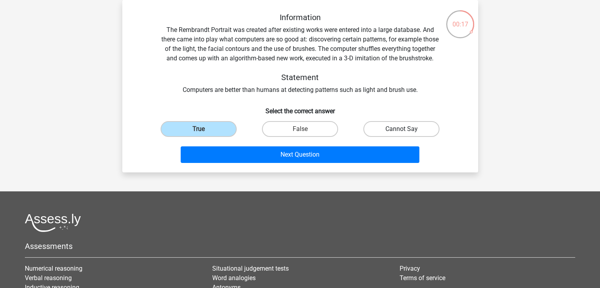
radio input "true"
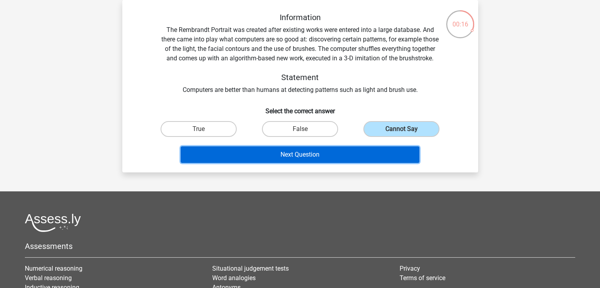
click at [346, 159] on button "Next Question" at bounding box center [300, 154] width 239 height 17
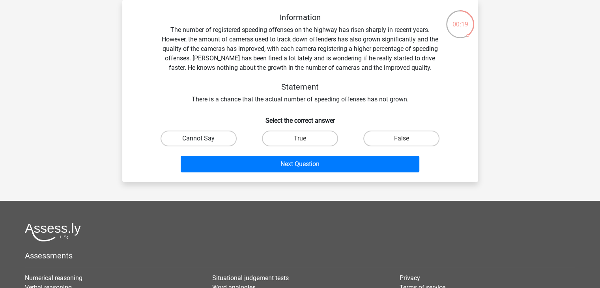
click at [212, 141] on label "Cannot Say" at bounding box center [199, 139] width 76 height 16
click at [204, 141] on input "Cannot Say" at bounding box center [200, 141] width 5 height 5
radio input "true"
click at [396, 142] on label "False" at bounding box center [401, 139] width 76 height 16
click at [402, 142] on input "False" at bounding box center [404, 141] width 5 height 5
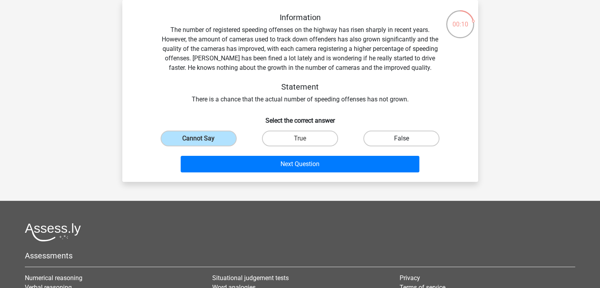
radio input "true"
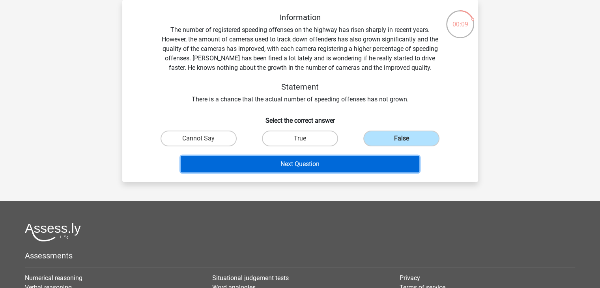
click at [355, 166] on button "Next Question" at bounding box center [300, 164] width 239 height 17
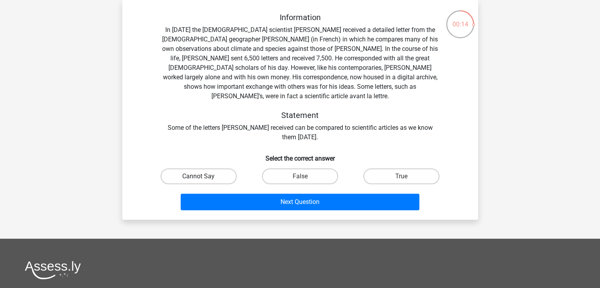
click at [203, 168] on label "Cannot Say" at bounding box center [199, 176] width 76 height 16
click at [203, 176] on input "Cannot Say" at bounding box center [200, 178] width 5 height 5
radio input "true"
click at [308, 168] on label "False" at bounding box center [300, 176] width 76 height 16
click at [305, 176] on input "False" at bounding box center [302, 178] width 5 height 5
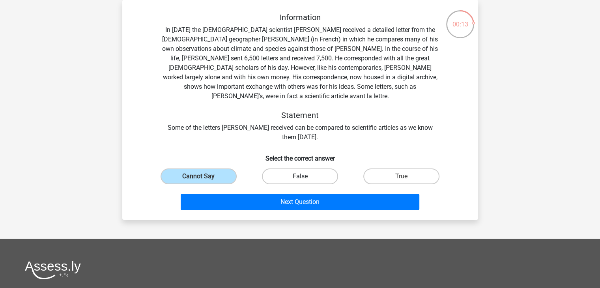
radio input "true"
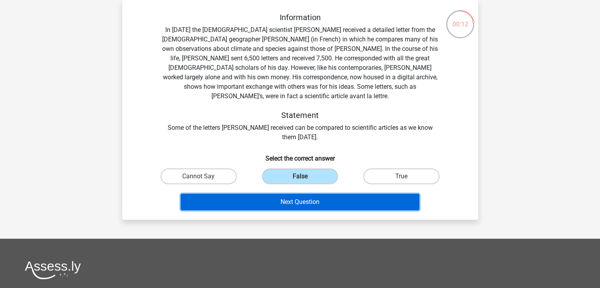
click at [326, 194] on button "Next Question" at bounding box center [300, 202] width 239 height 17
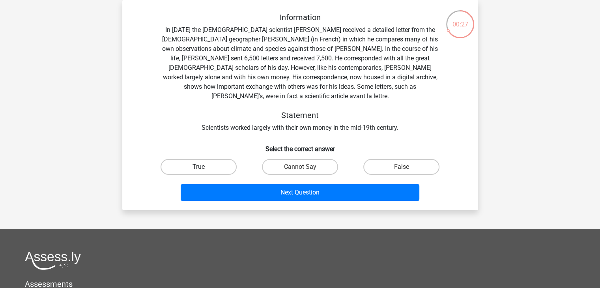
click at [190, 163] on label "True" at bounding box center [199, 167] width 76 height 16
click at [198, 167] on input "True" at bounding box center [200, 169] width 5 height 5
radio input "true"
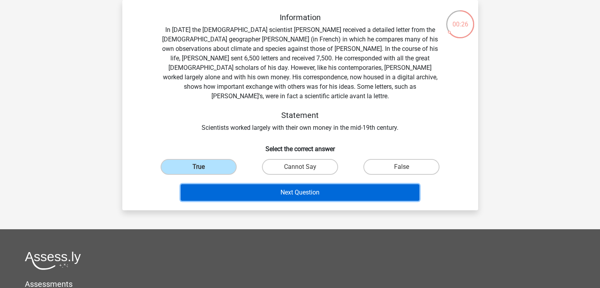
click at [218, 185] on button "Next Question" at bounding box center [300, 192] width 239 height 17
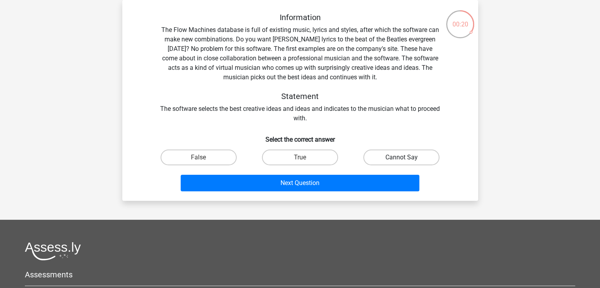
click at [396, 157] on label "Cannot Say" at bounding box center [401, 158] width 76 height 16
click at [402, 157] on input "Cannot Say" at bounding box center [404, 159] width 5 height 5
radio input "true"
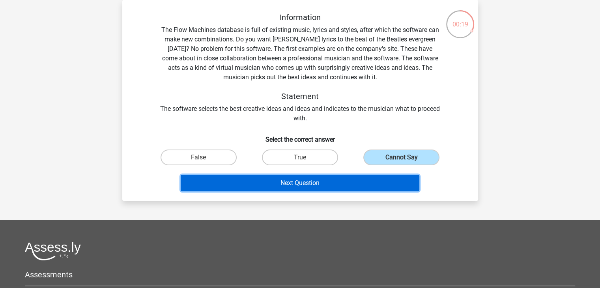
click at [347, 180] on button "Next Question" at bounding box center [300, 183] width 239 height 17
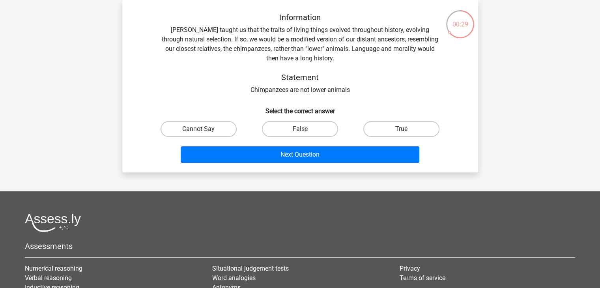
click at [386, 135] on label "True" at bounding box center [401, 129] width 76 height 16
click at [402, 134] on input "True" at bounding box center [404, 131] width 5 height 5
radio input "true"
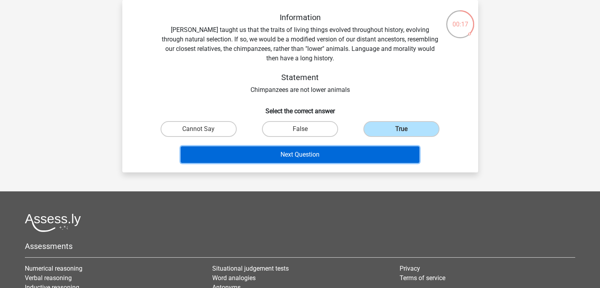
click at [321, 156] on button "Next Question" at bounding box center [300, 154] width 239 height 17
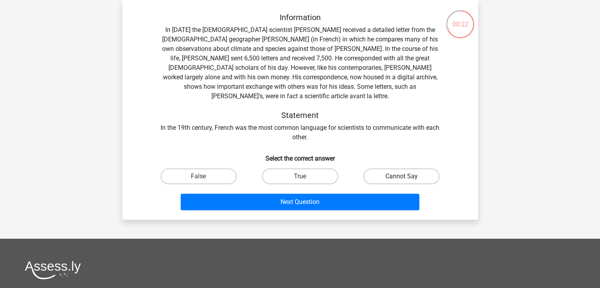
click at [390, 168] on label "Cannot Say" at bounding box center [401, 176] width 76 height 16
click at [402, 176] on input "Cannot Say" at bounding box center [404, 178] width 5 height 5
radio input "true"
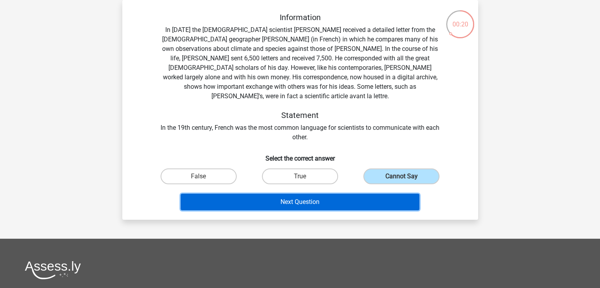
click at [351, 196] on button "Next Question" at bounding box center [300, 202] width 239 height 17
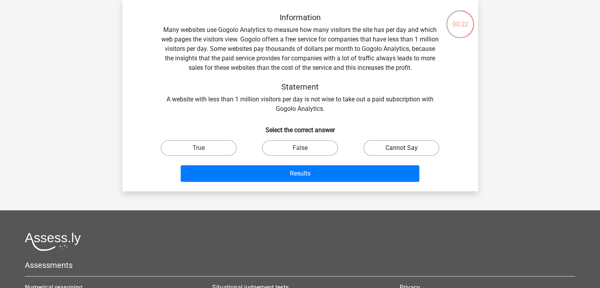
click at [399, 152] on label "Cannot Say" at bounding box center [401, 148] width 76 height 16
click at [402, 152] on input "Cannot Say" at bounding box center [404, 150] width 5 height 5
radio input "true"
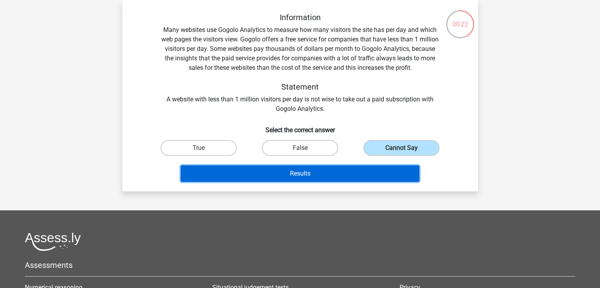
click at [344, 176] on button "Results" at bounding box center [300, 173] width 239 height 17
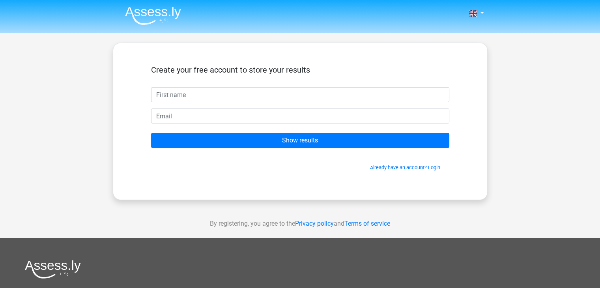
click at [204, 97] on input "text" at bounding box center [300, 94] width 298 height 15
click at [408, 170] on span "Already have an account? Login" at bounding box center [300, 167] width 292 height 7
click at [404, 168] on link "Already have an account? Login" at bounding box center [405, 168] width 70 height 6
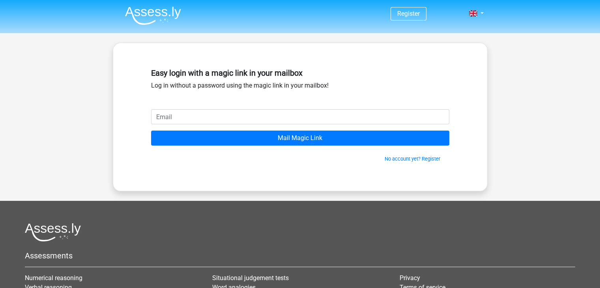
click at [240, 110] on input "email" at bounding box center [300, 116] width 298 height 15
type input "westona05@hotmail.com"
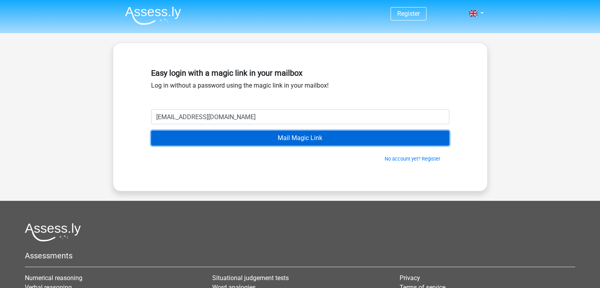
click at [264, 141] on input "Mail Magic Link" at bounding box center [300, 138] width 298 height 15
